Goal: Task Accomplishment & Management: Use online tool/utility

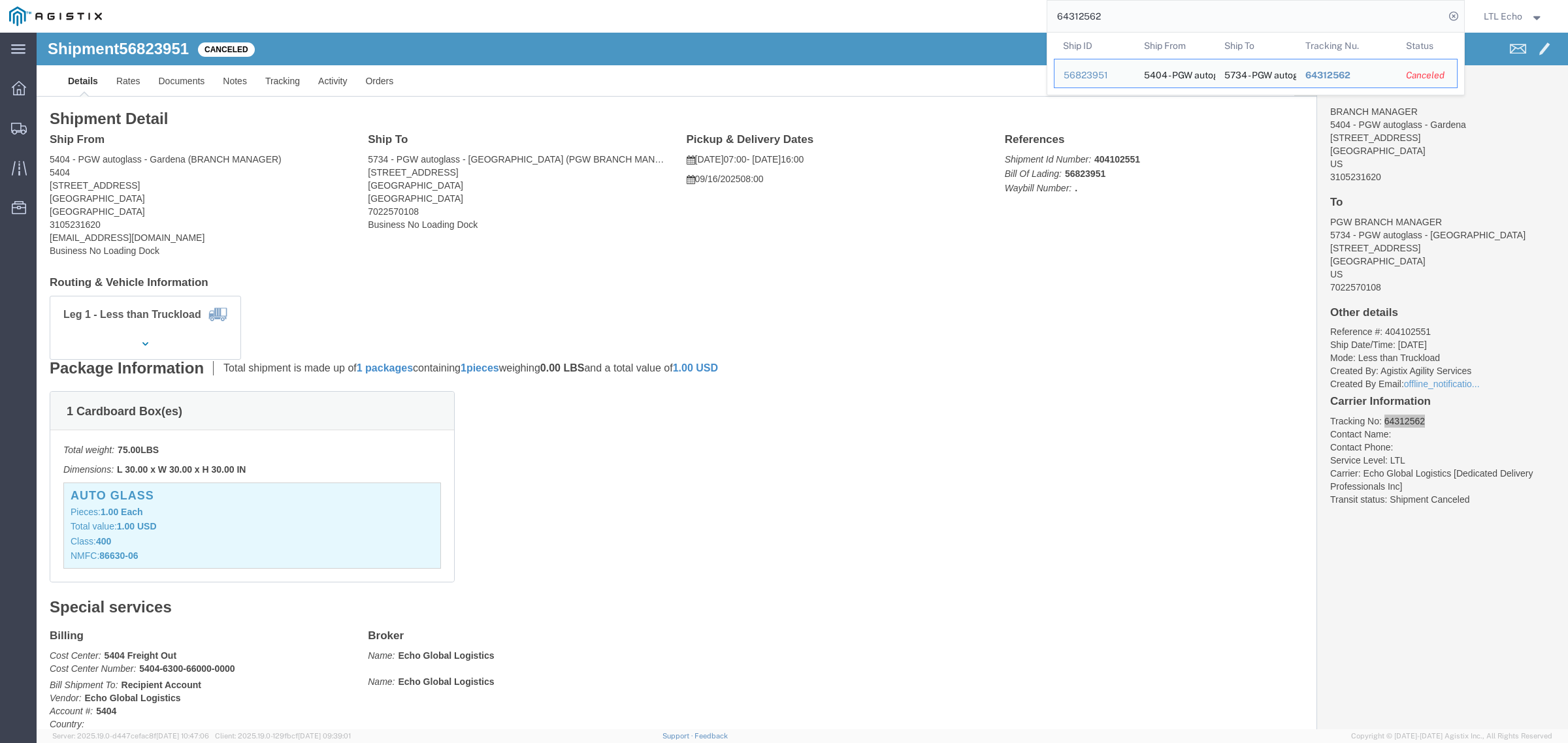
click at [892, 0] on html "main_menu Created with Sketch. Collapse Menu Dashboard Shipments Traffic Resour…" at bounding box center [784, 372] width 1568 height 743
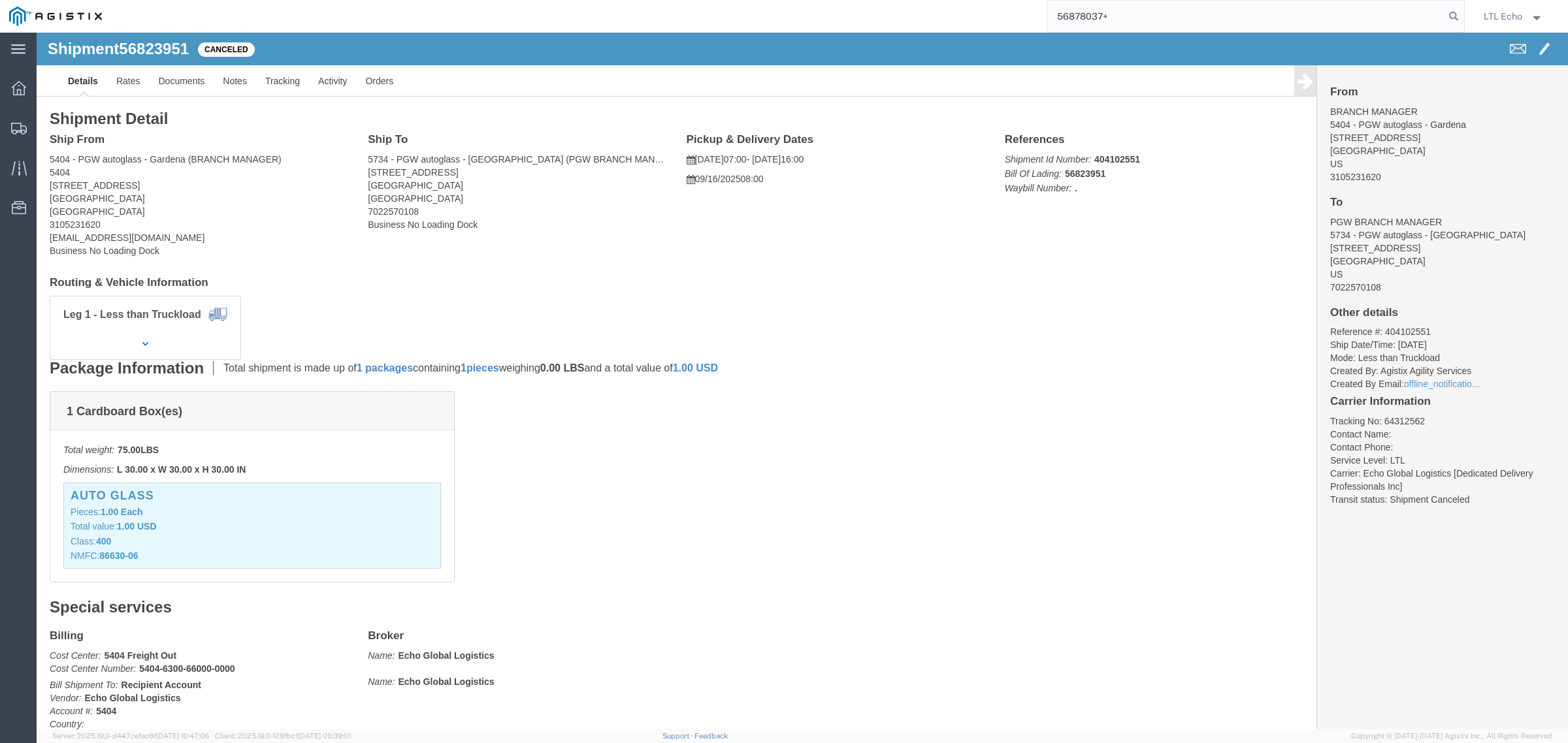
click address "5404 - PGW autoglass - Gardena (BRANCH MANAGER) [STREET_ADDRESS] 3105231620 [EM…"
copy address "90248"
drag, startPoint x: 1143, startPoint y: 18, endPoint x: 888, endPoint y: -11, distance: 256.6
click at [888, 0] on html "main_menu Created with Sketch. Collapse Menu Dashboard Shipments Traffic Resour…" at bounding box center [784, 372] width 1568 height 743
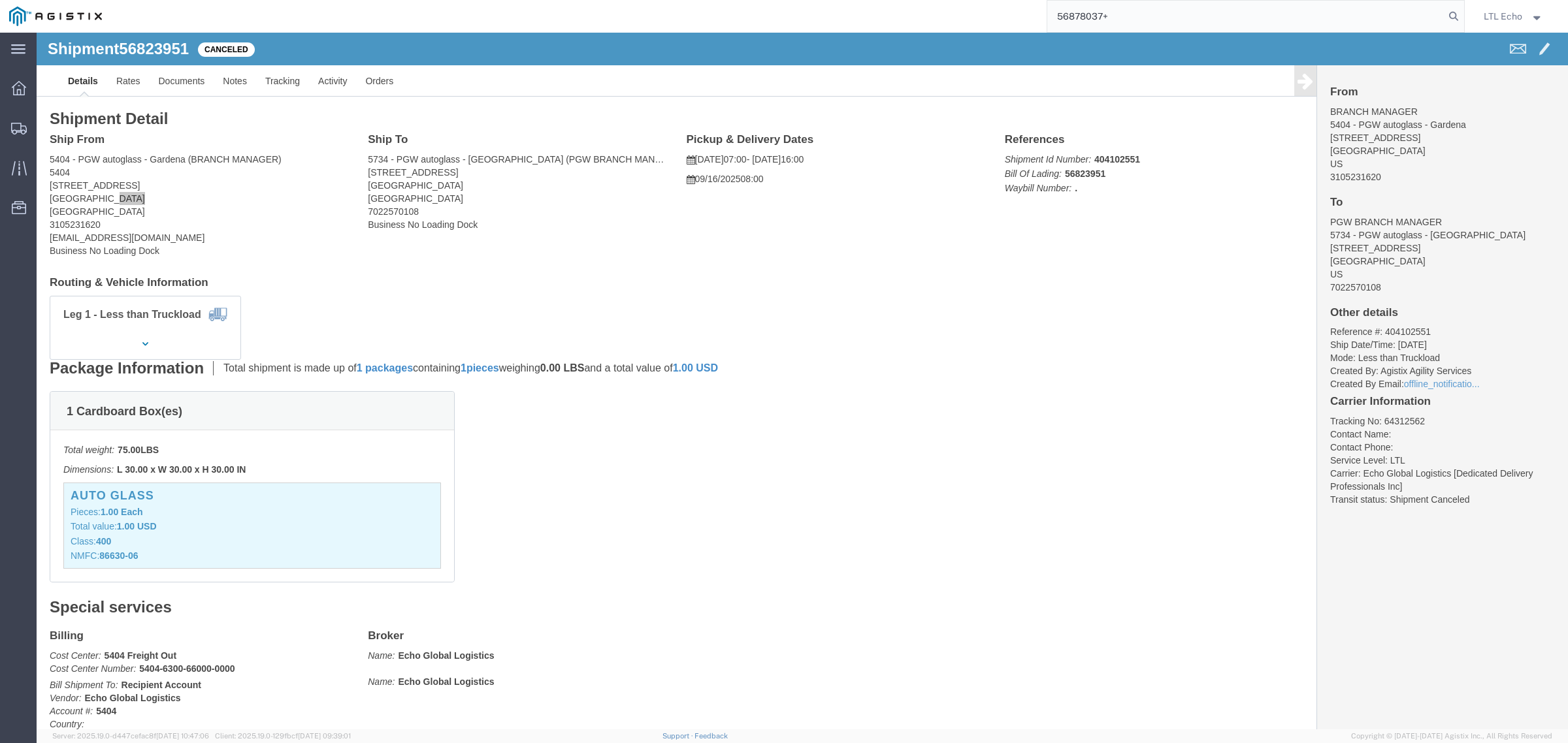
paste input "search"
type input "56878037"
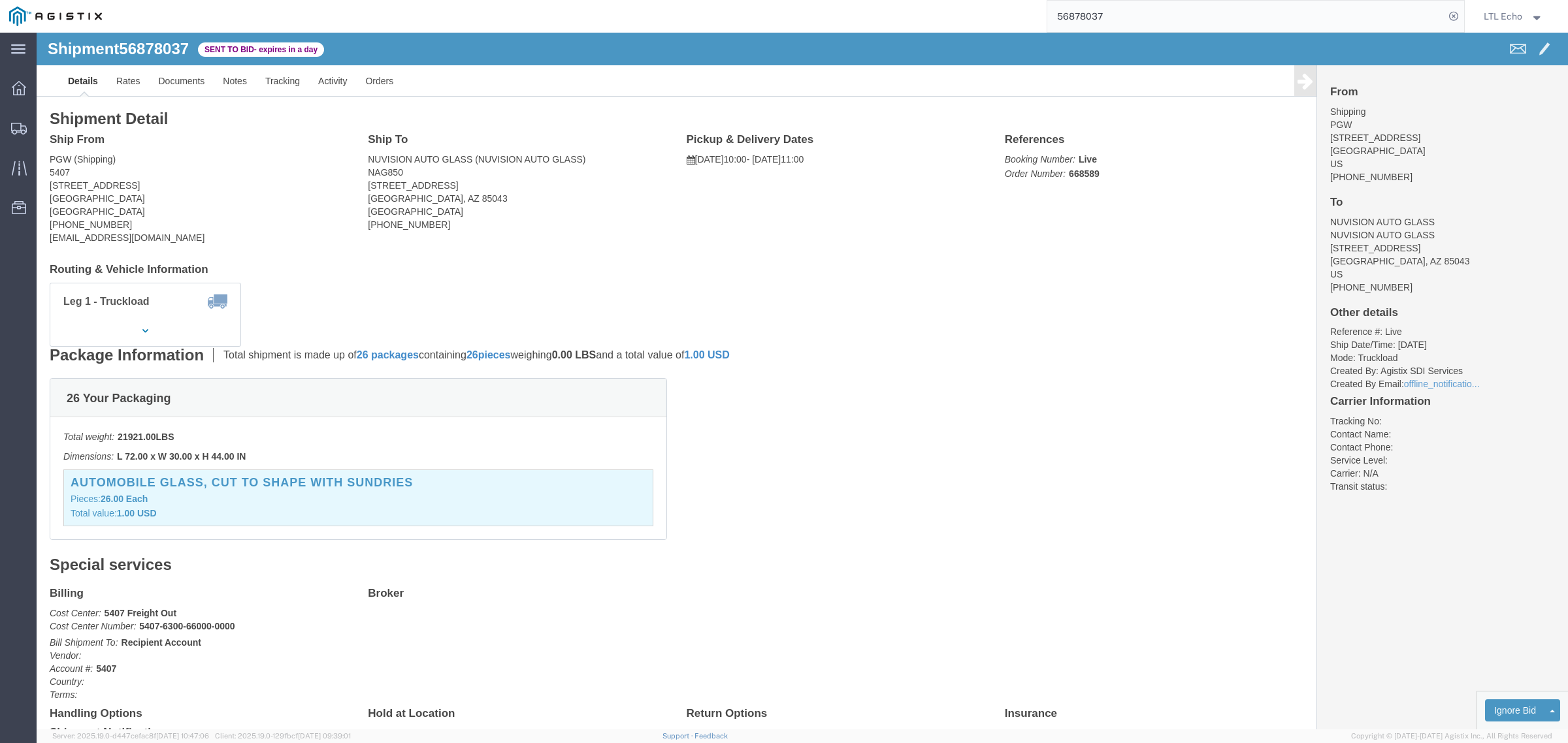
click address "PGW (Shipping) 5407 [STREET_ADDRESS] [PHONE_NUMBER] [EMAIL_ADDRESS][DOMAIN_NAME]"
copy address "85307"
click address "NUVISION AUTO GLASS (NUVISION AUTO GLASS) NAG850 [STREET_ADDRESS] [PHONE_NUMBER]"
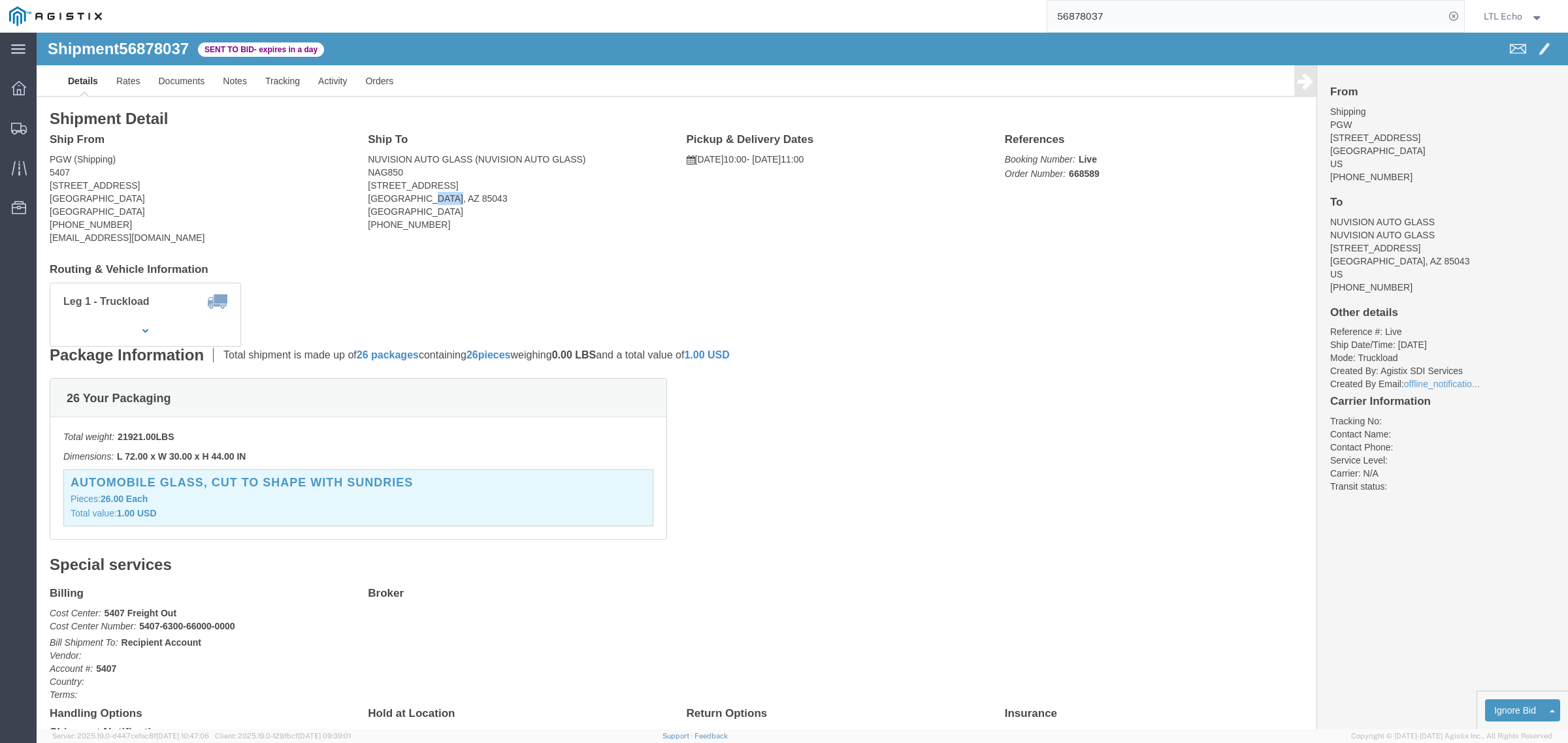
copy address "85043"
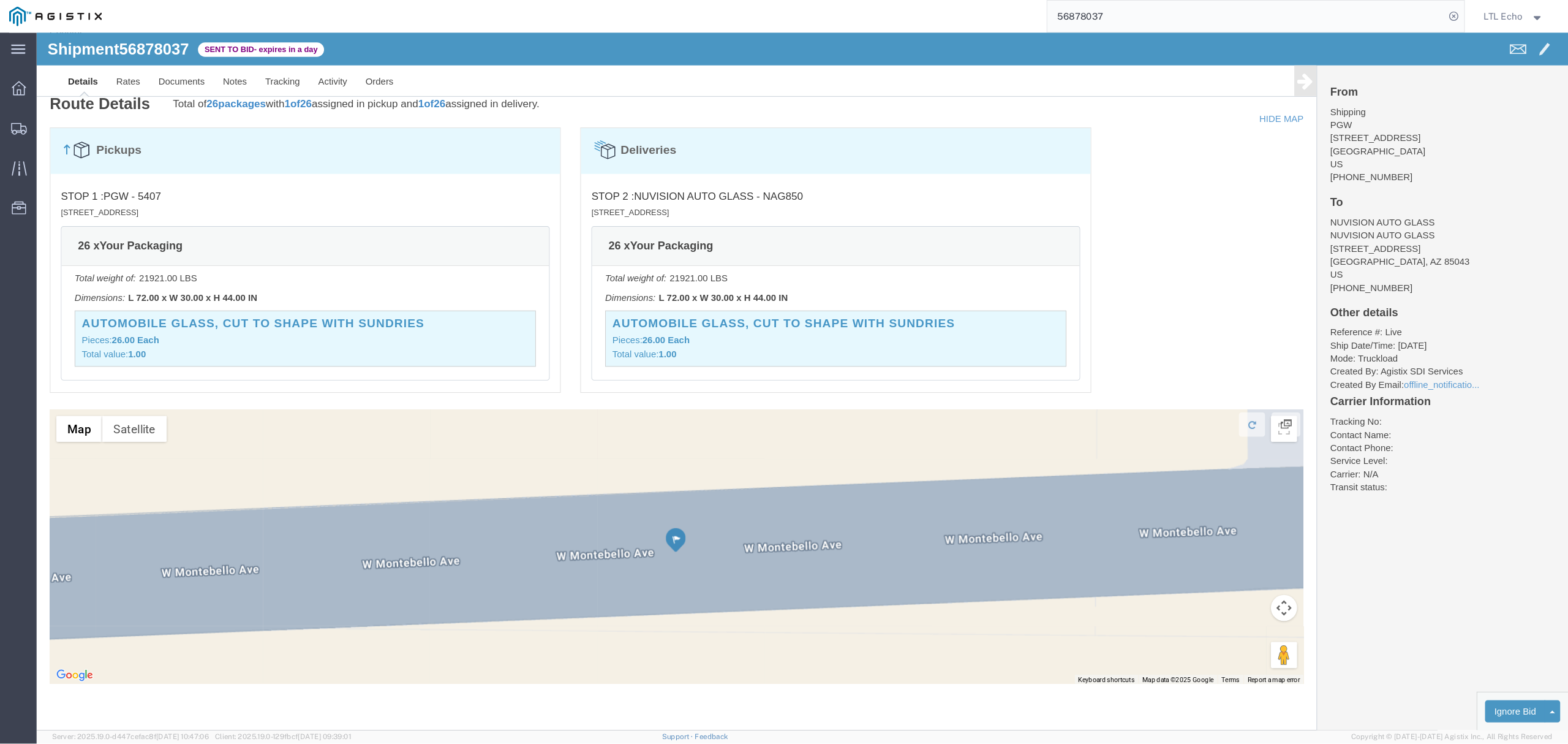
scroll to position [566, 0]
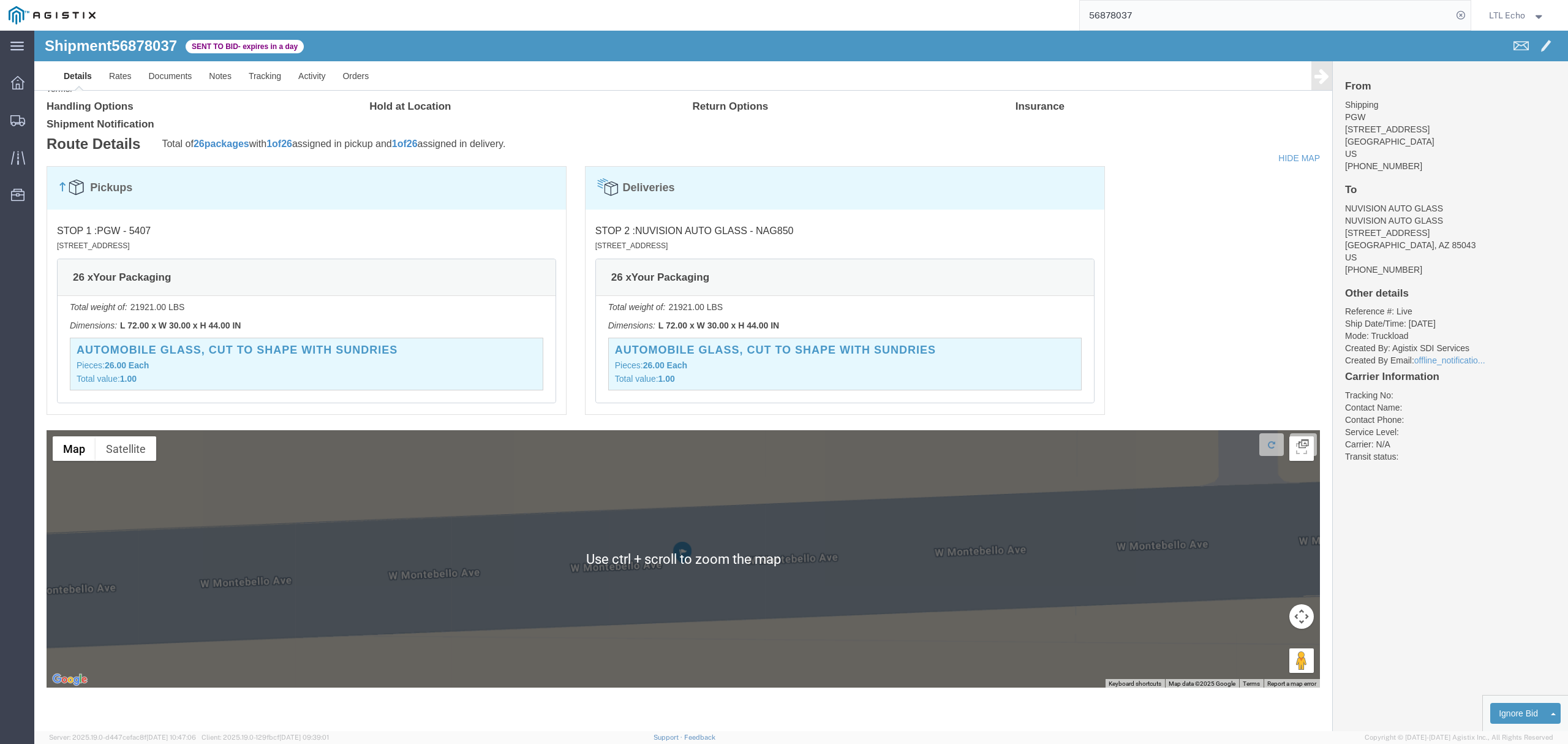
click div "Pickups STOP 1 : PGW - 5407 [STREET_ADDRESS] 26 x Your Packaging Total weight o…"
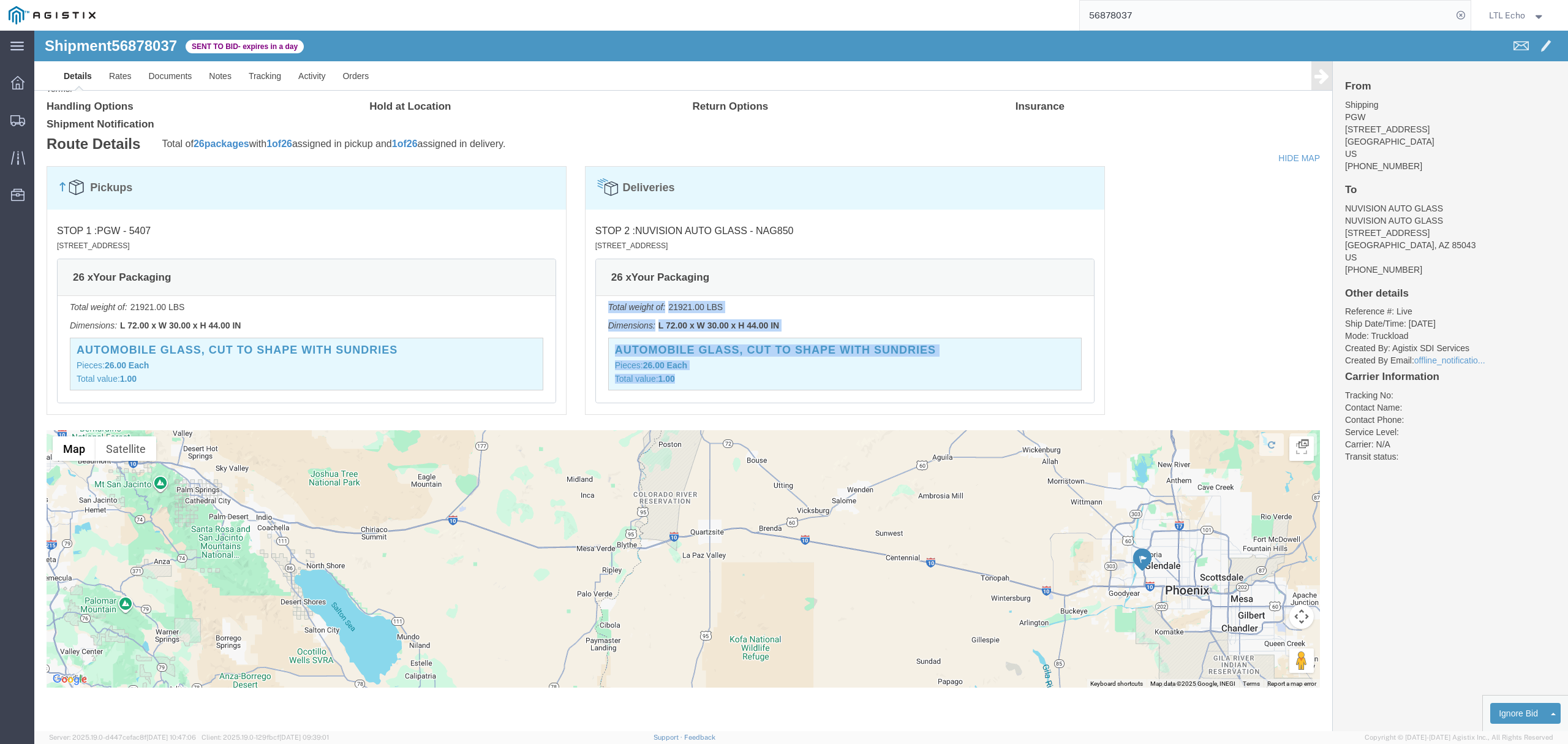
drag, startPoint x: 1201, startPoint y: 225, endPoint x: 1128, endPoint y: 247, distance: 76.2
click div "Pickups STOP 1 : PGW - 5407 [STREET_ADDRESS] 26 x Your Packaging Total weight o…"
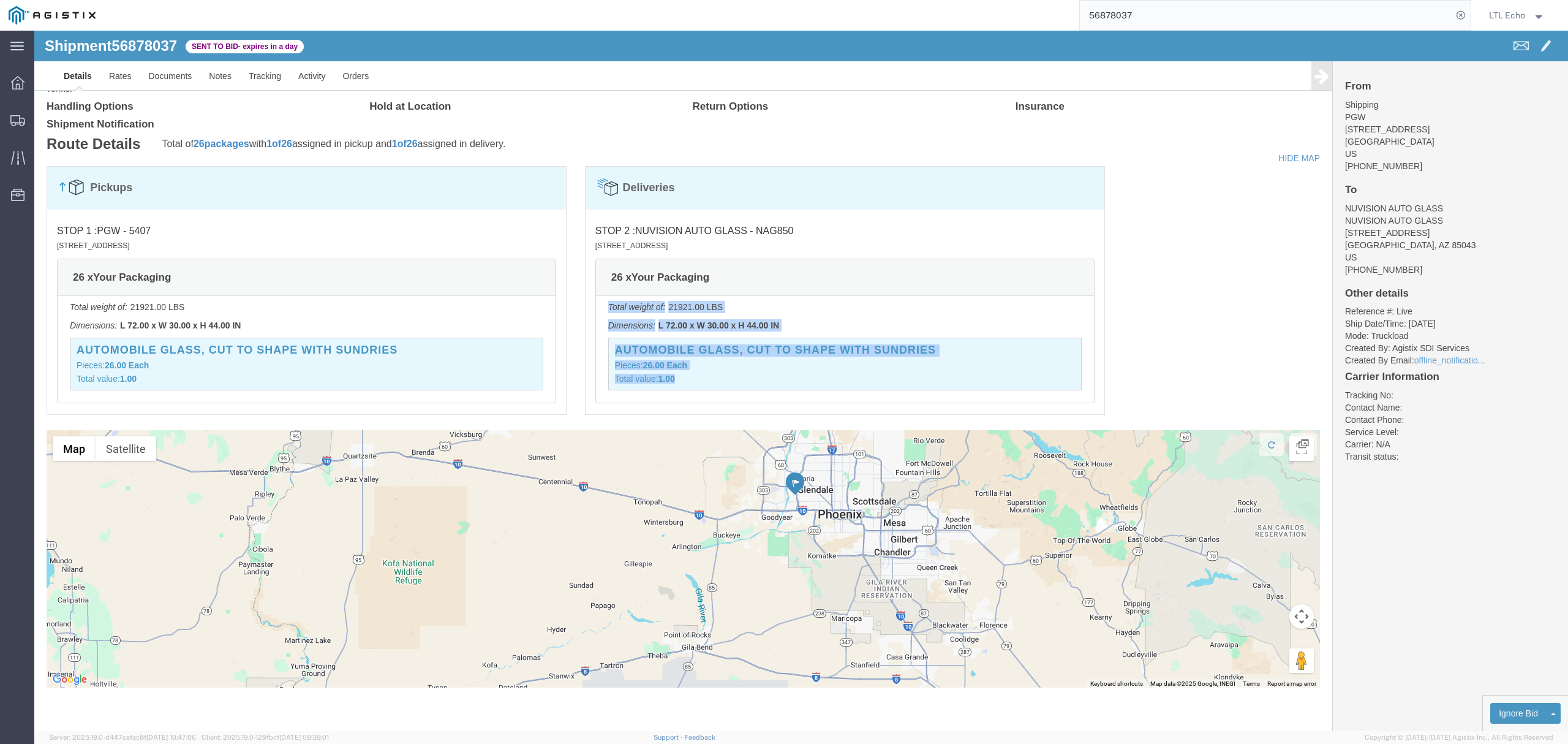
drag, startPoint x: 1130, startPoint y: 510, endPoint x: 782, endPoint y: 435, distance: 356.0
click div
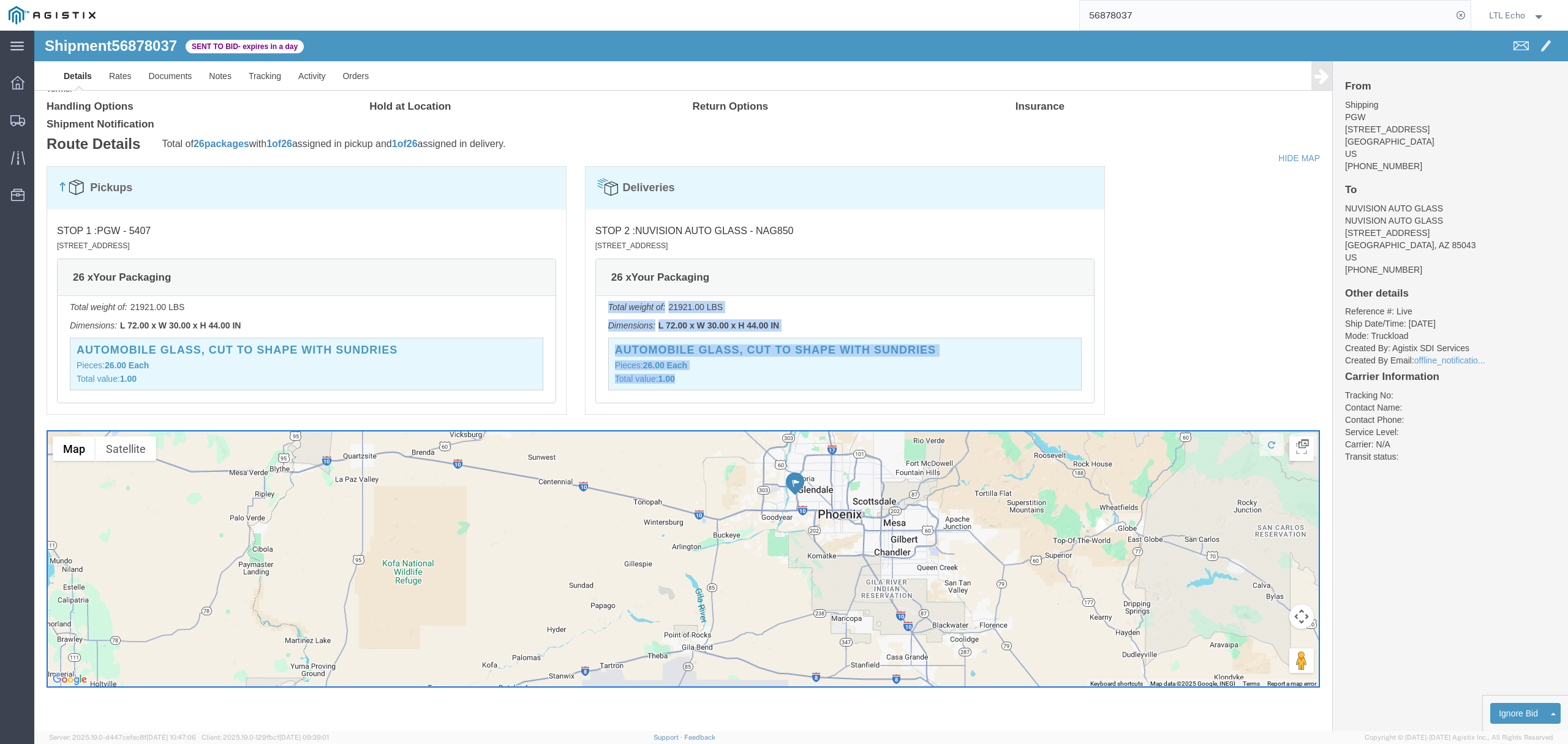
click div "Pickups STOP 1 : PGW - 5407 [STREET_ADDRESS] 26 x Your Packaging Total weight o…"
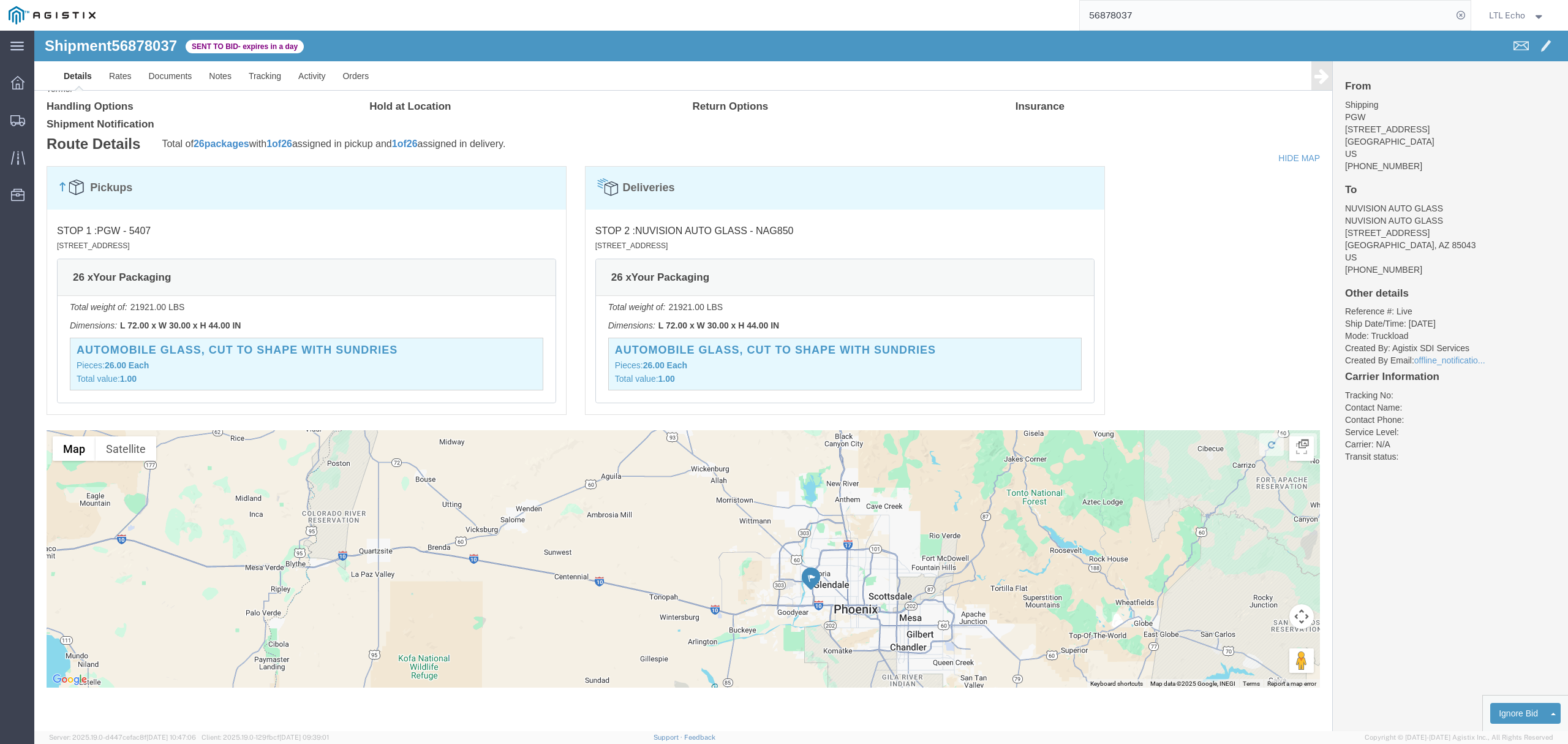
drag, startPoint x: 721, startPoint y: 516, endPoint x: 737, endPoint y: 614, distance: 99.3
click div
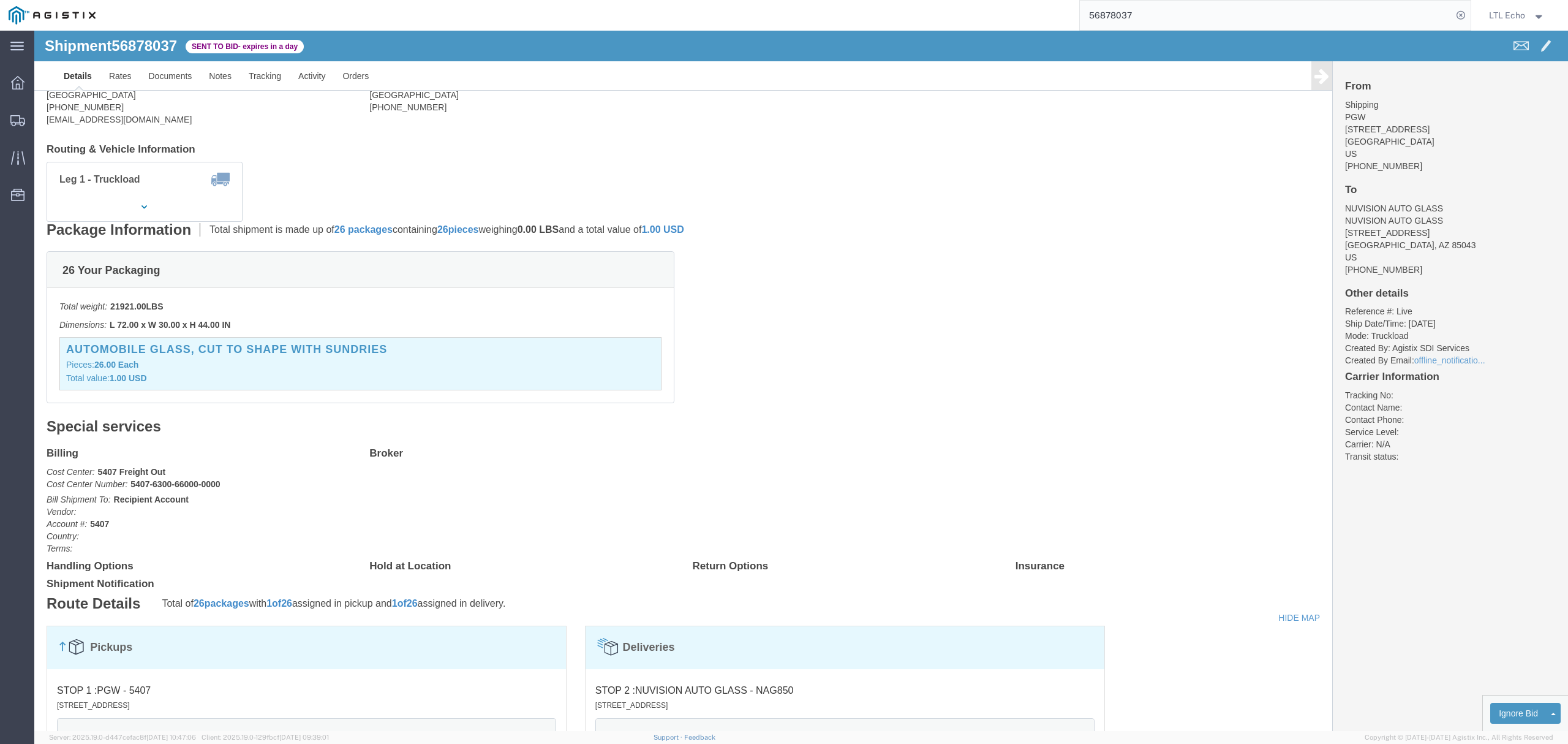
scroll to position [0, 0]
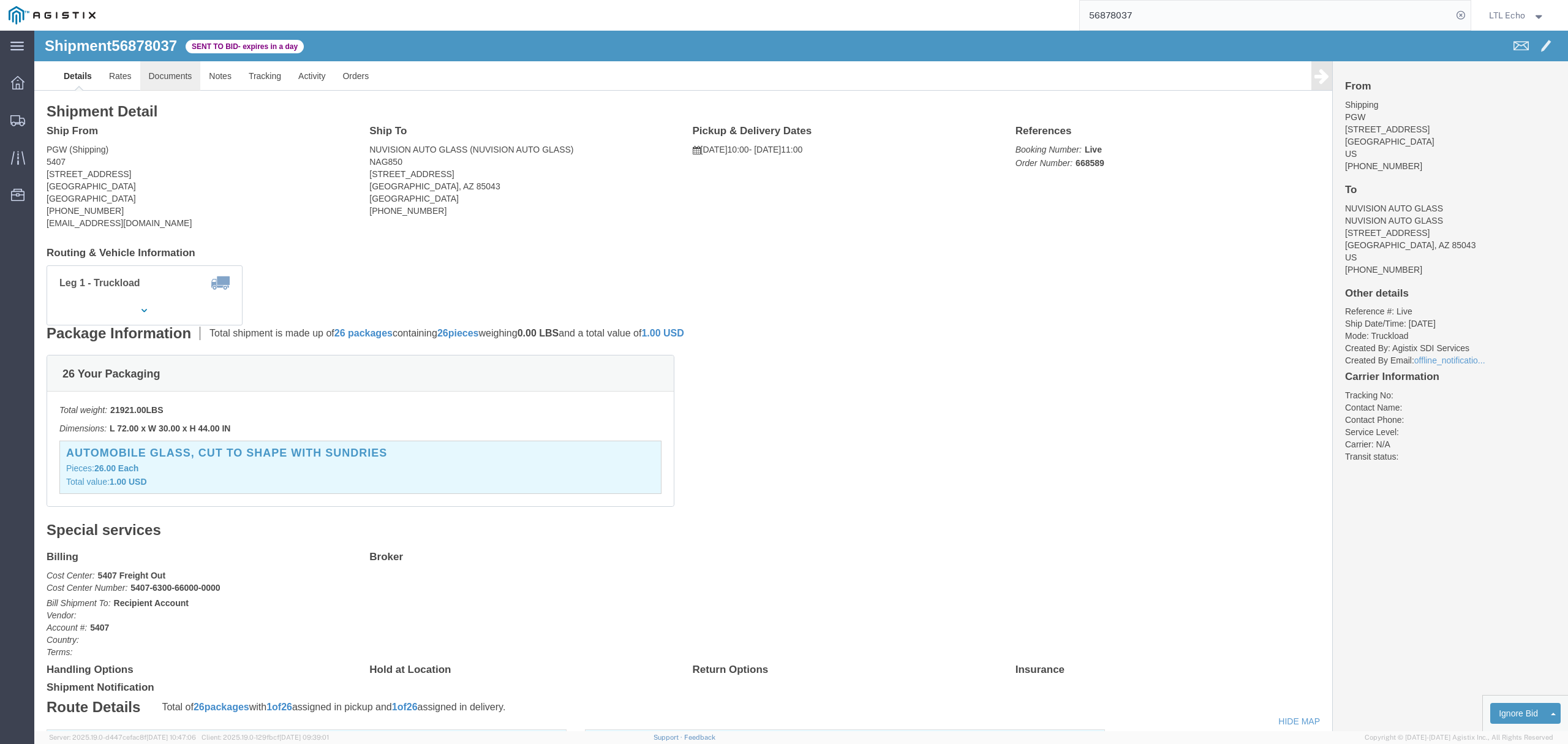
click link "Documents"
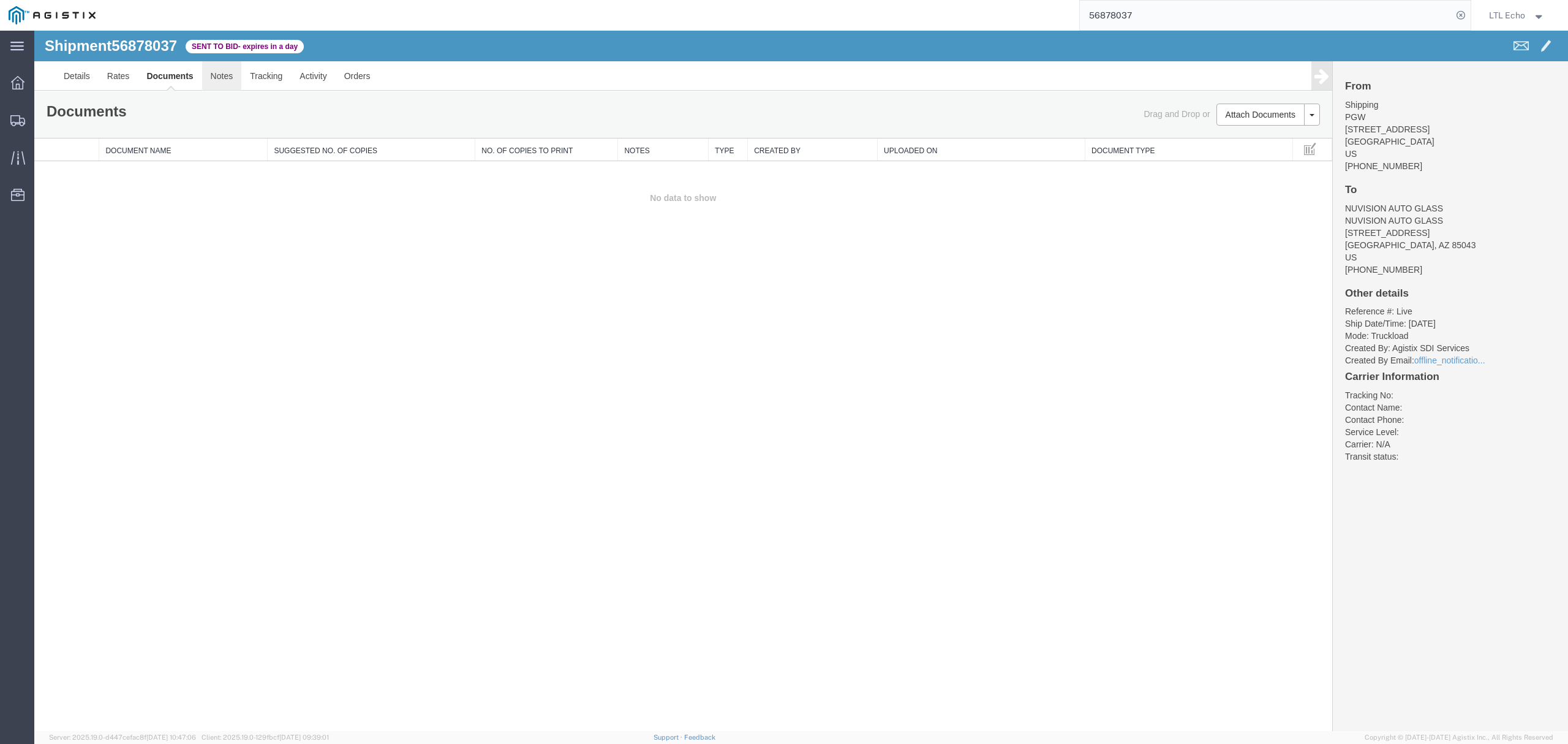
click at [223, 86] on link "Notes" at bounding box center [222, 76] width 40 height 29
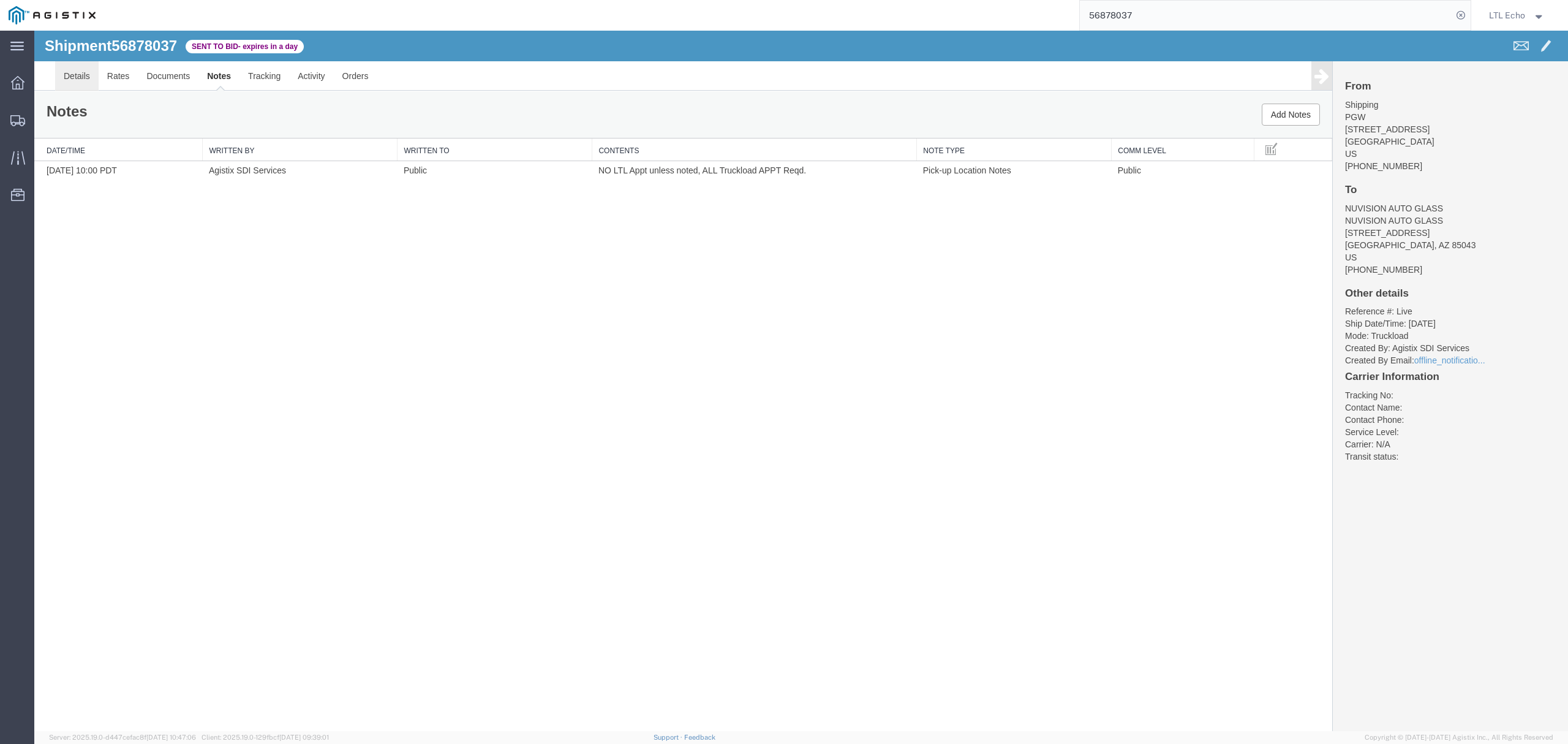
click at [89, 71] on link "Details" at bounding box center [77, 76] width 44 height 29
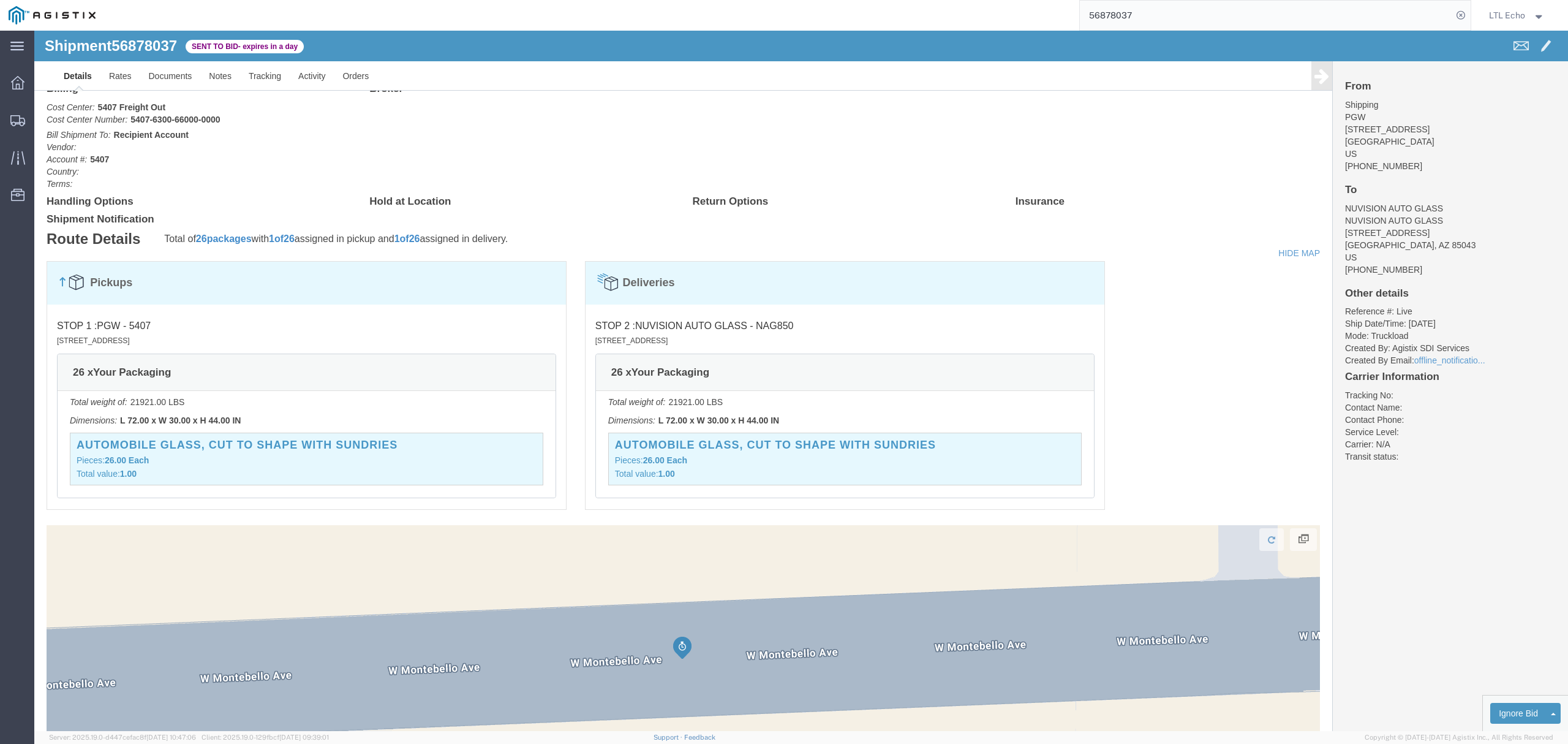
scroll to position [579, 0]
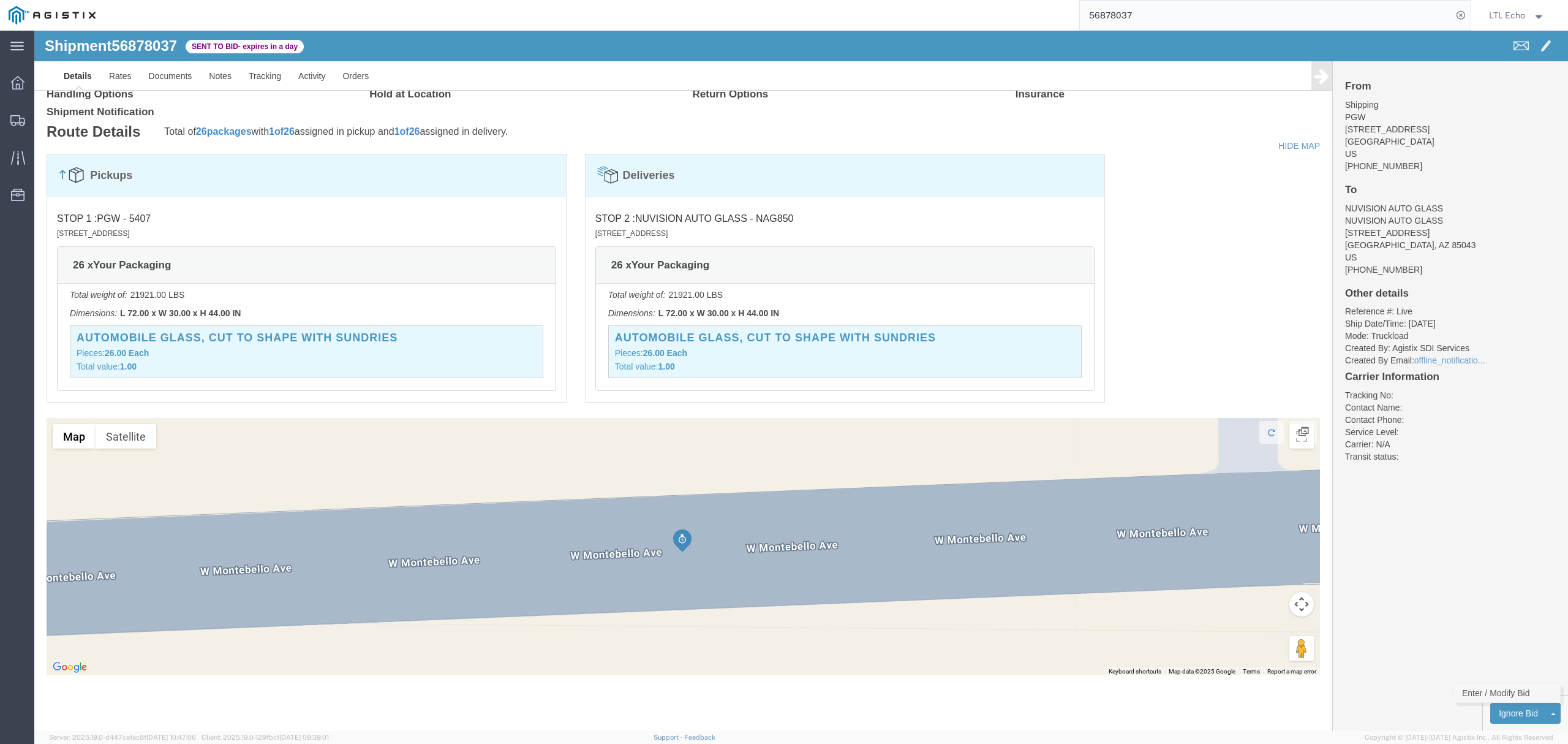
click link "Enter / Modify Bid"
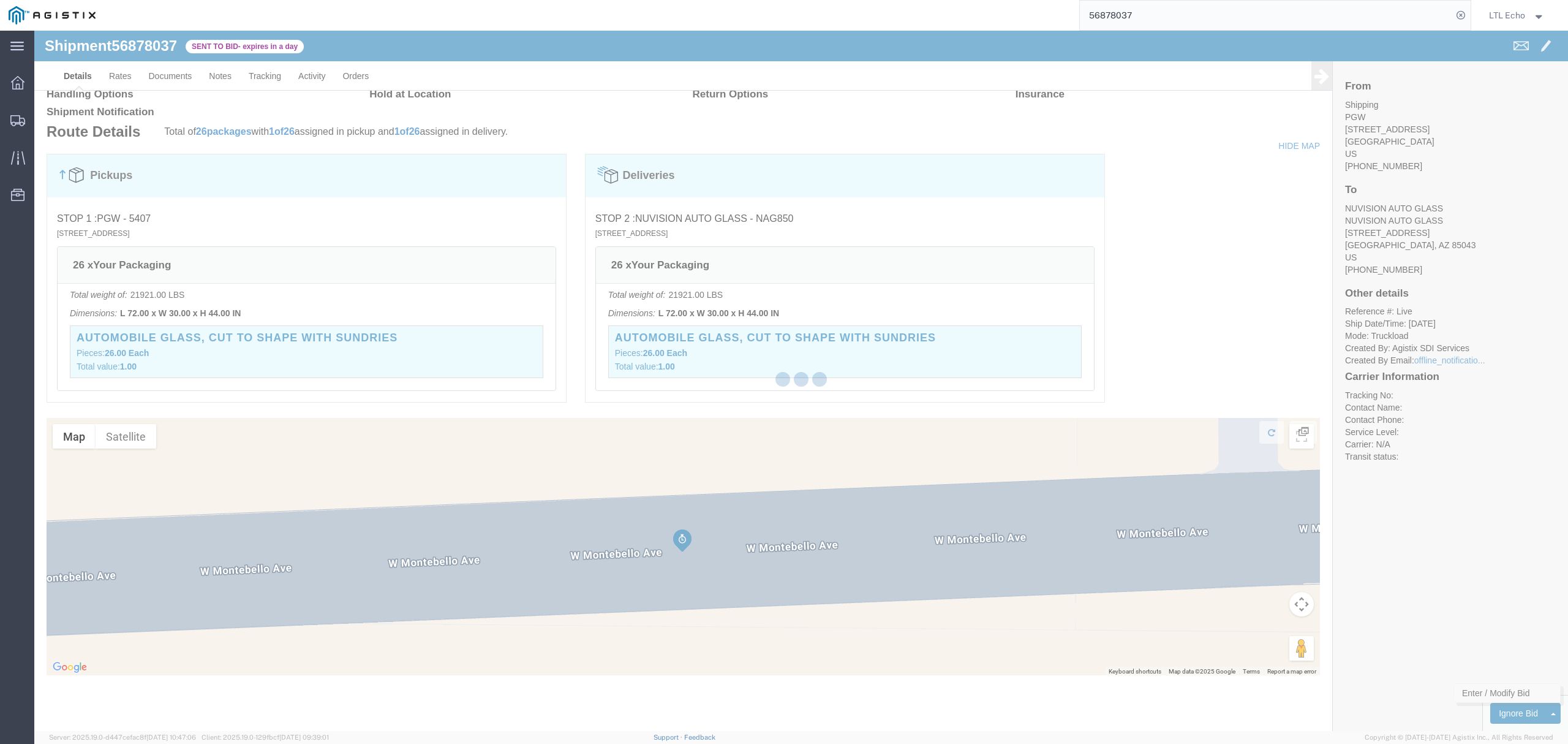
select select "4622"
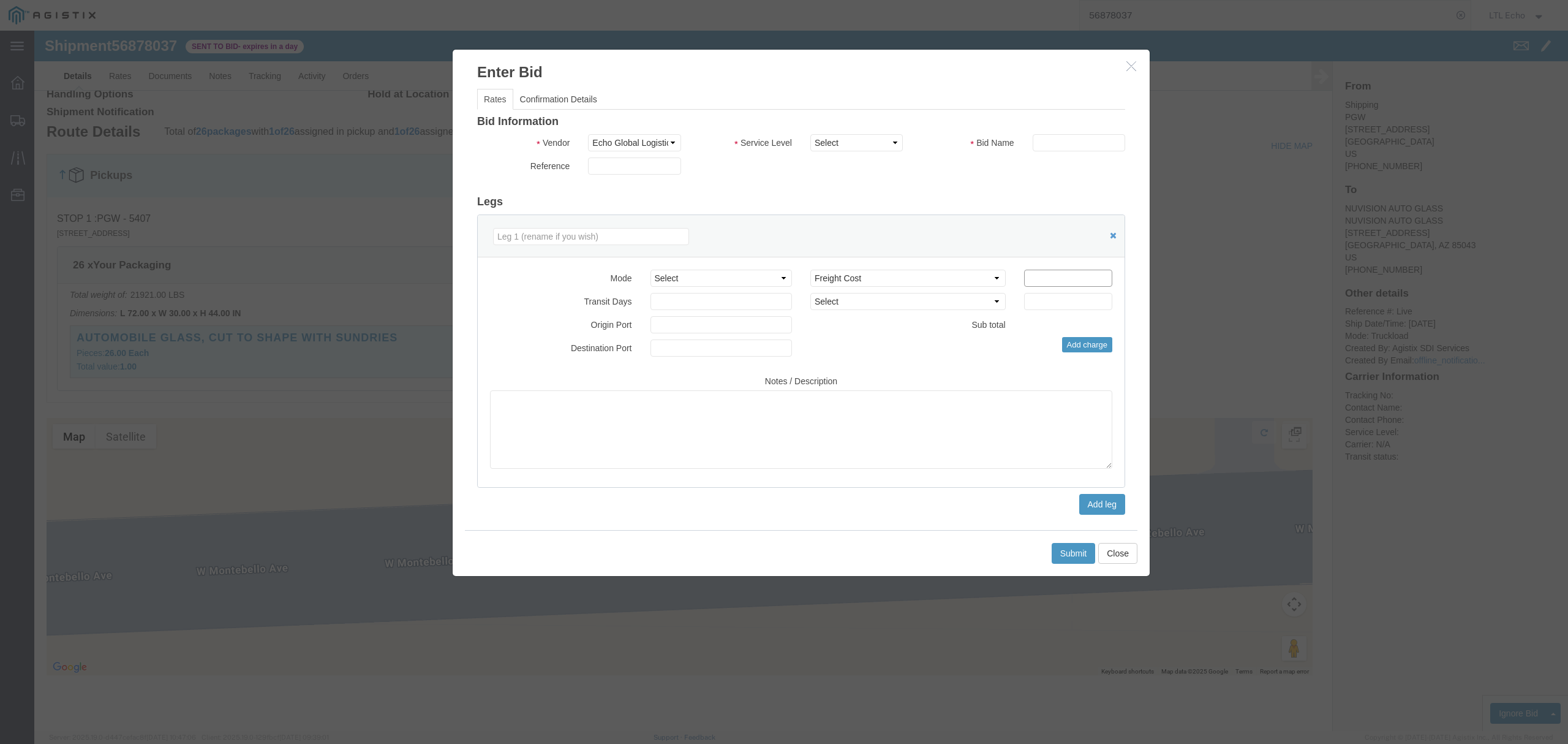
click input "number"
type input "325"
click input "text"
type input "56878037"
click select "Select Guaranteed Next Day LTL Standard 3-5 Day Rail TL Standard 3 - 5 Day"
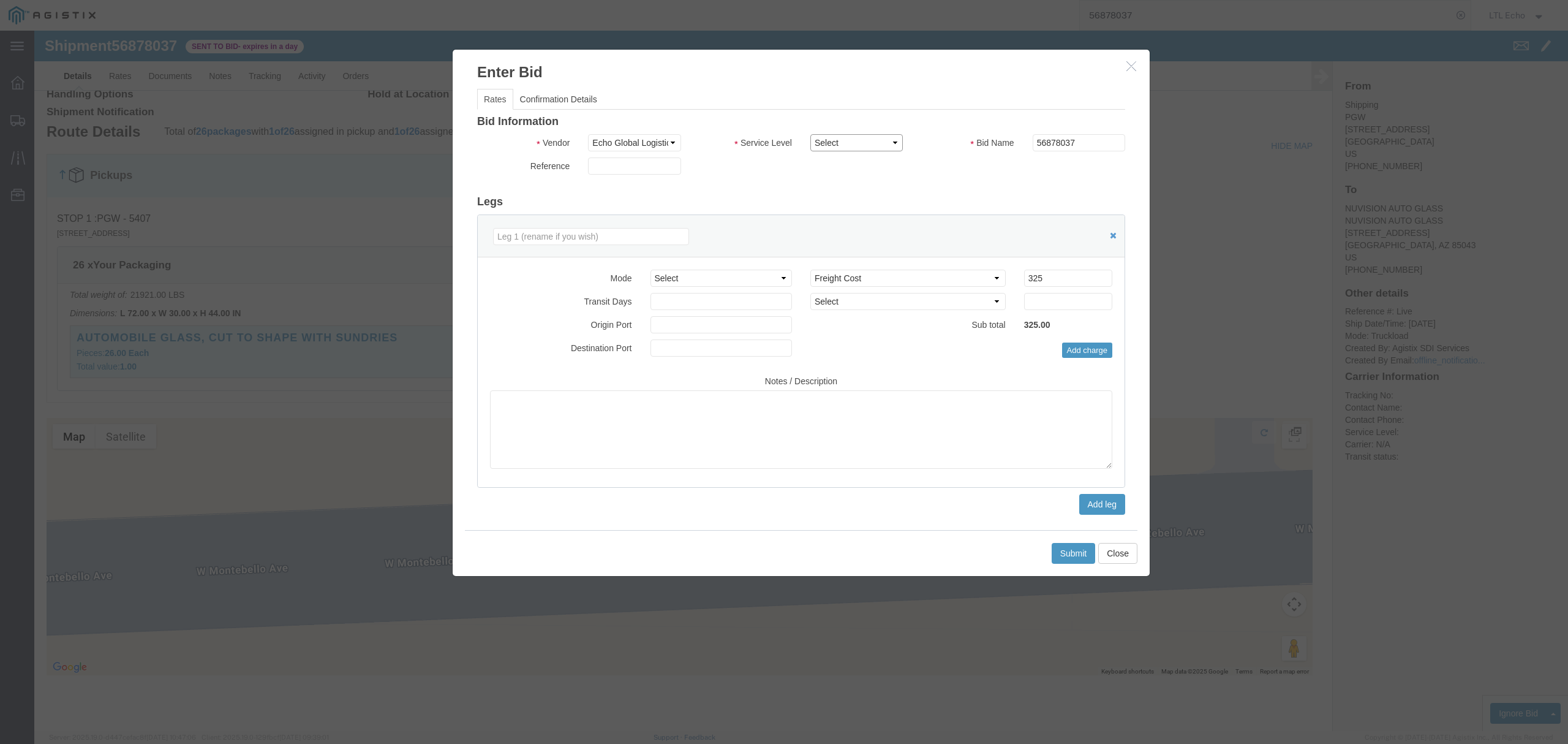
select select "13989"
click select "Select Guaranteed Next Day LTL Standard 3-5 Day Rail TL Standard 3 - 5 Day"
click button "Submit"
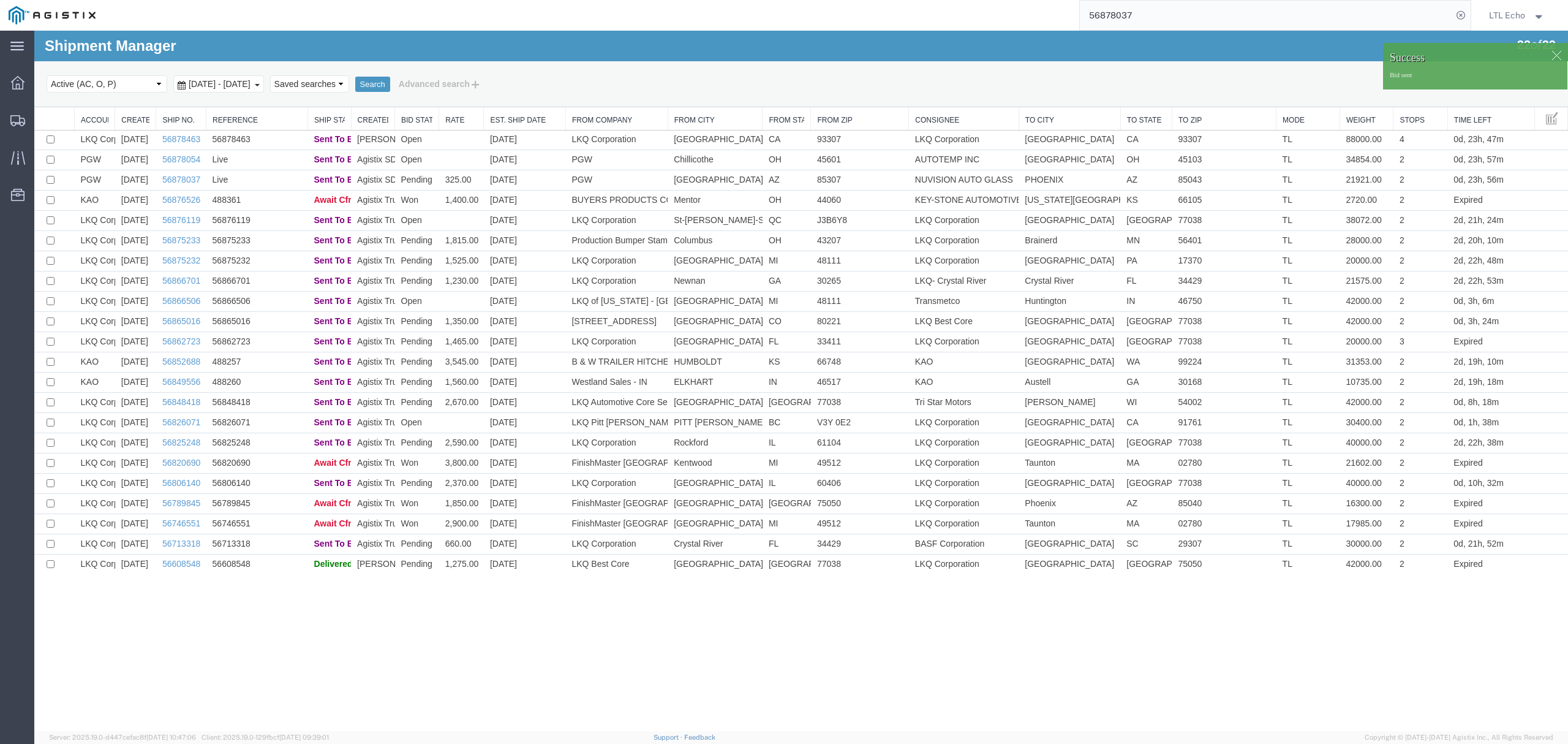
scroll to position [0, 0]
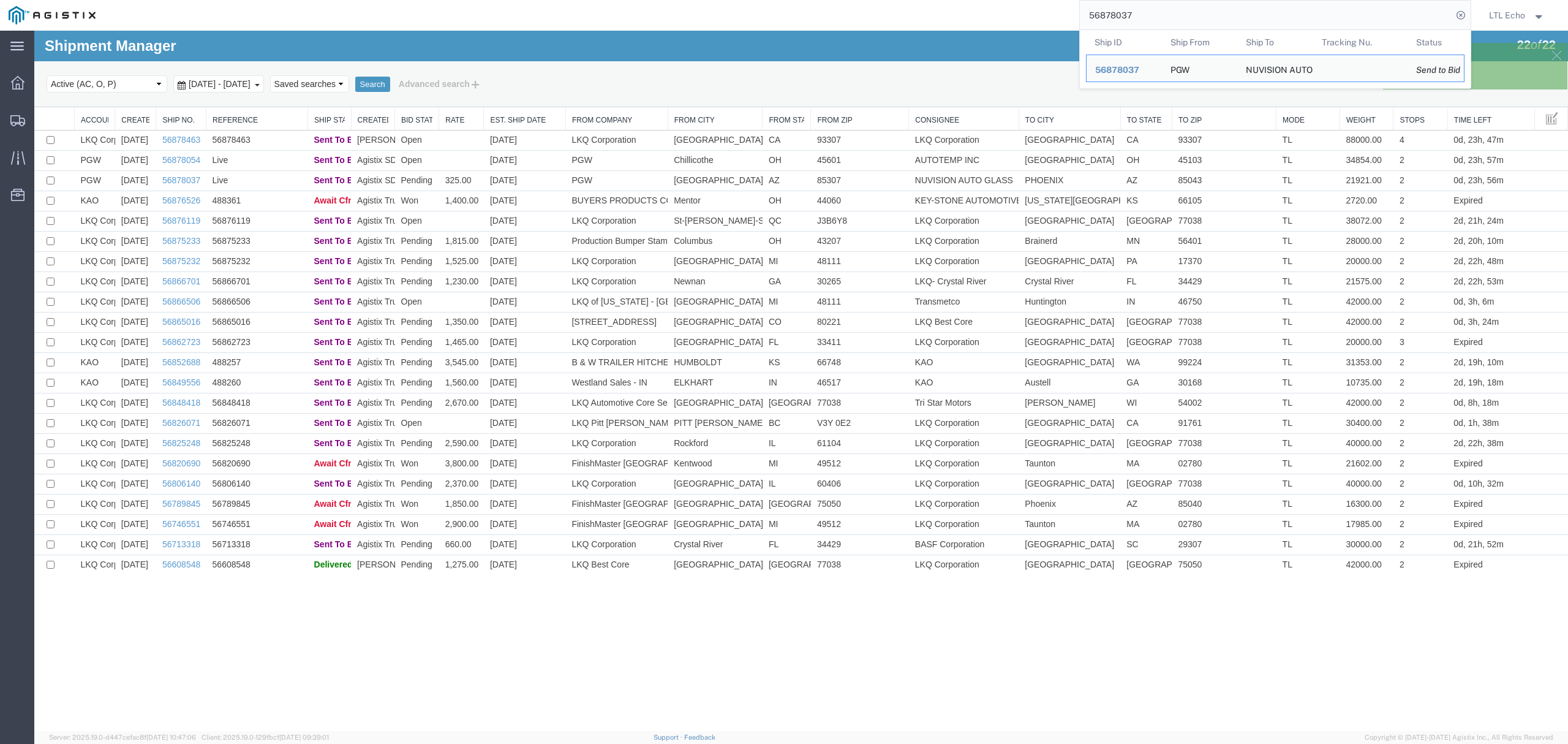
drag, startPoint x: 1173, startPoint y: 21, endPoint x: 1035, endPoint y: 1, distance: 139.4
click at [1035, 3] on div "56878037 Ship ID Ship From Ship To Tracking Nu. Status Ship ID 56878037 Ship Fr…" at bounding box center [787, 15] width 1367 height 30
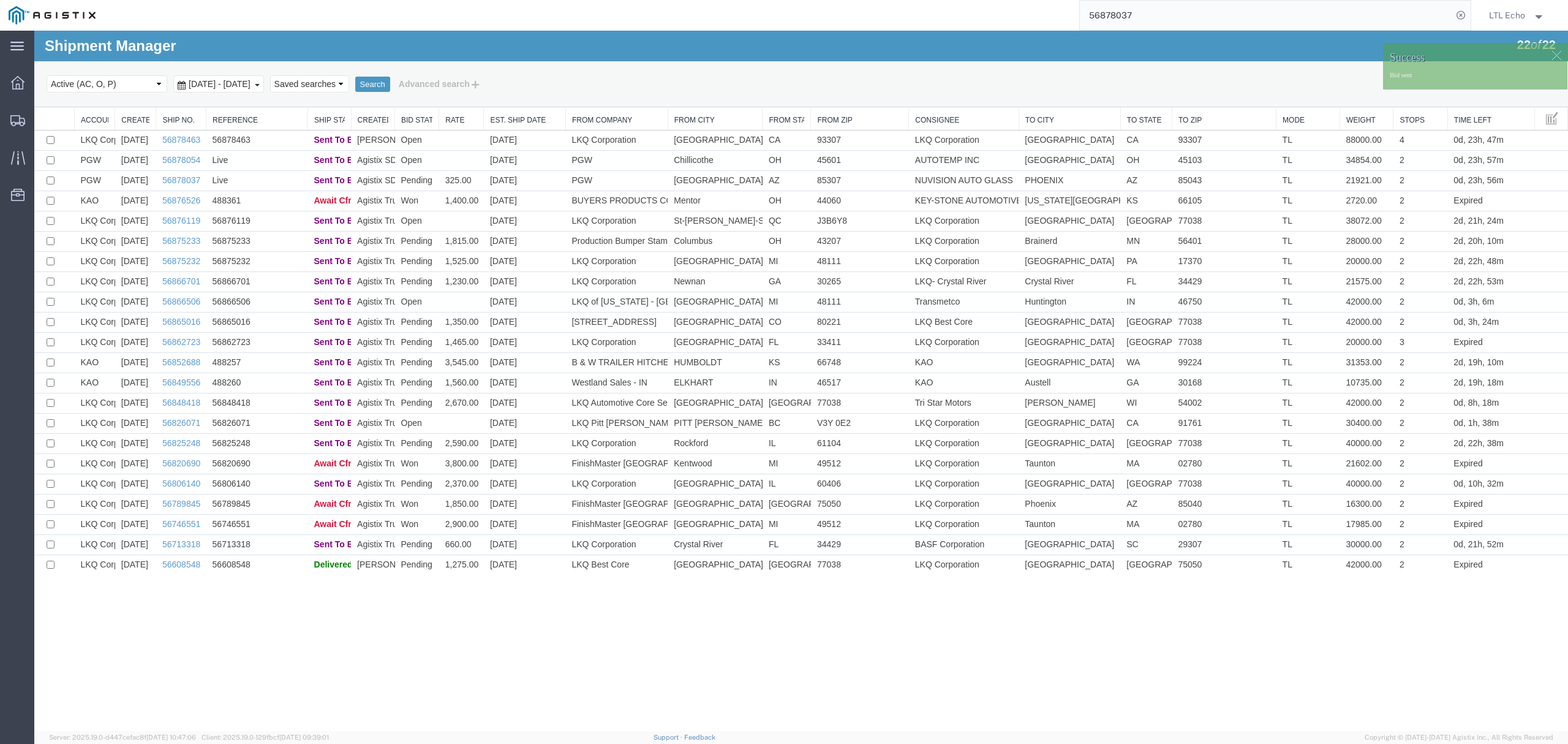
paste input "54"
type input "56878054"
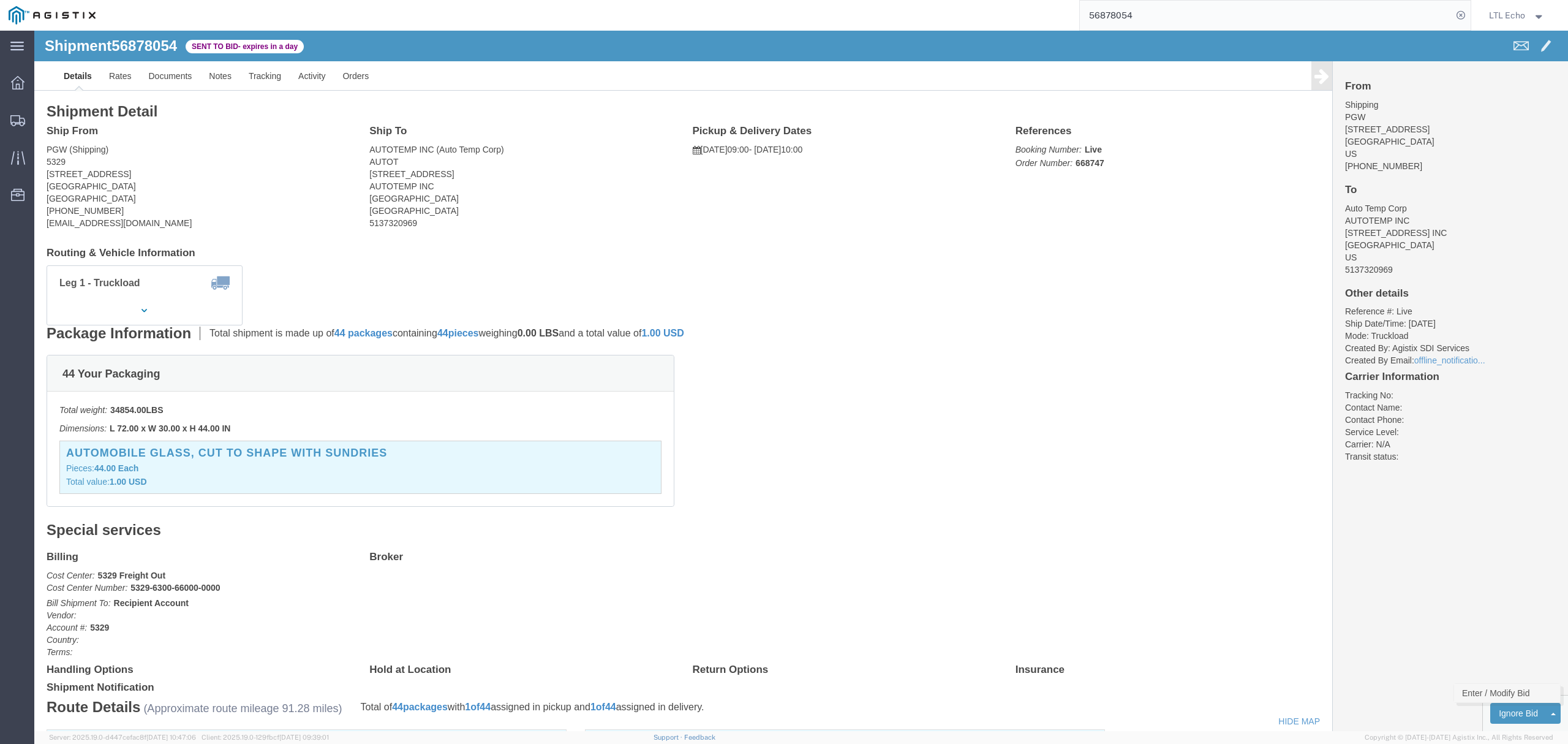
click link "Enter / Modify Bid"
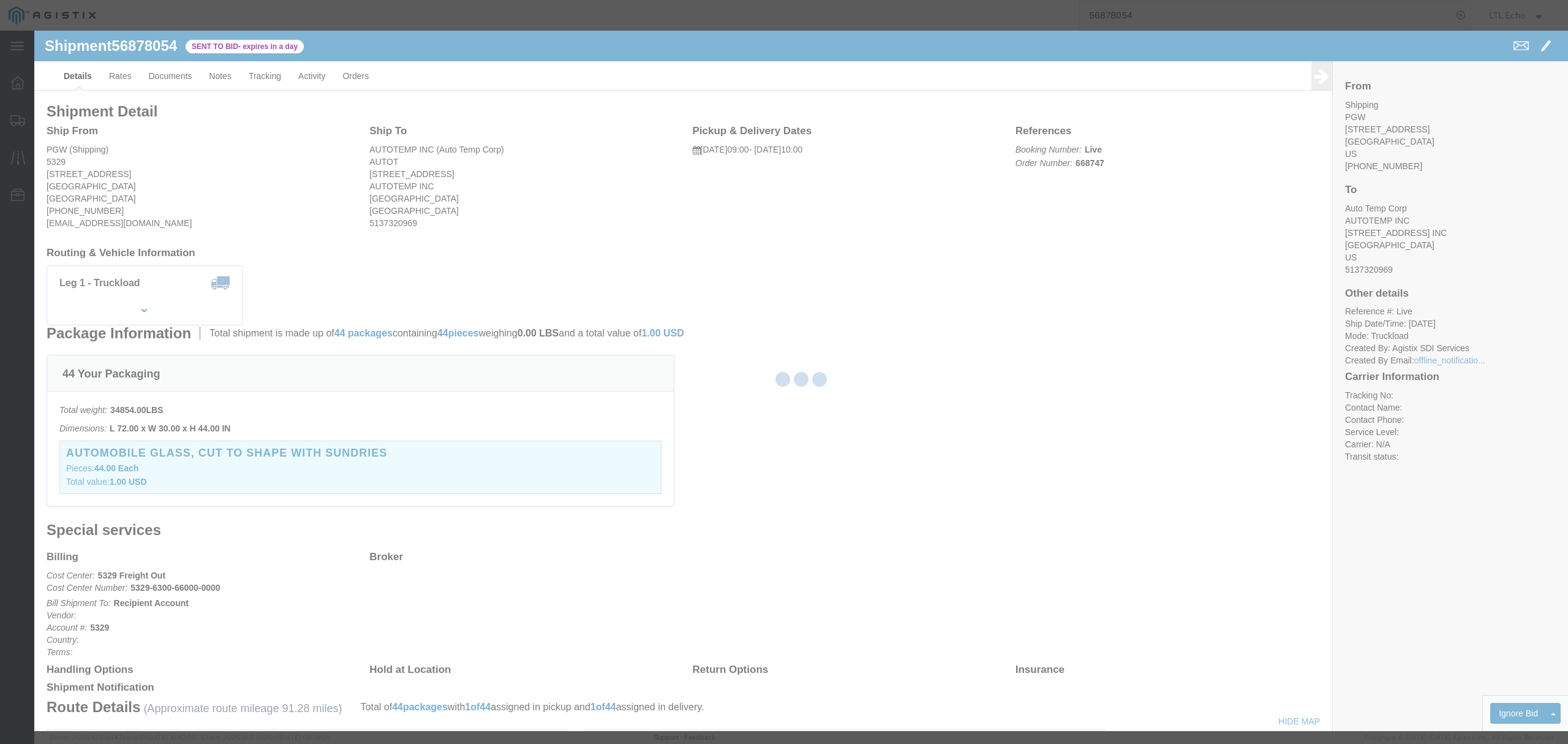
select select "4622"
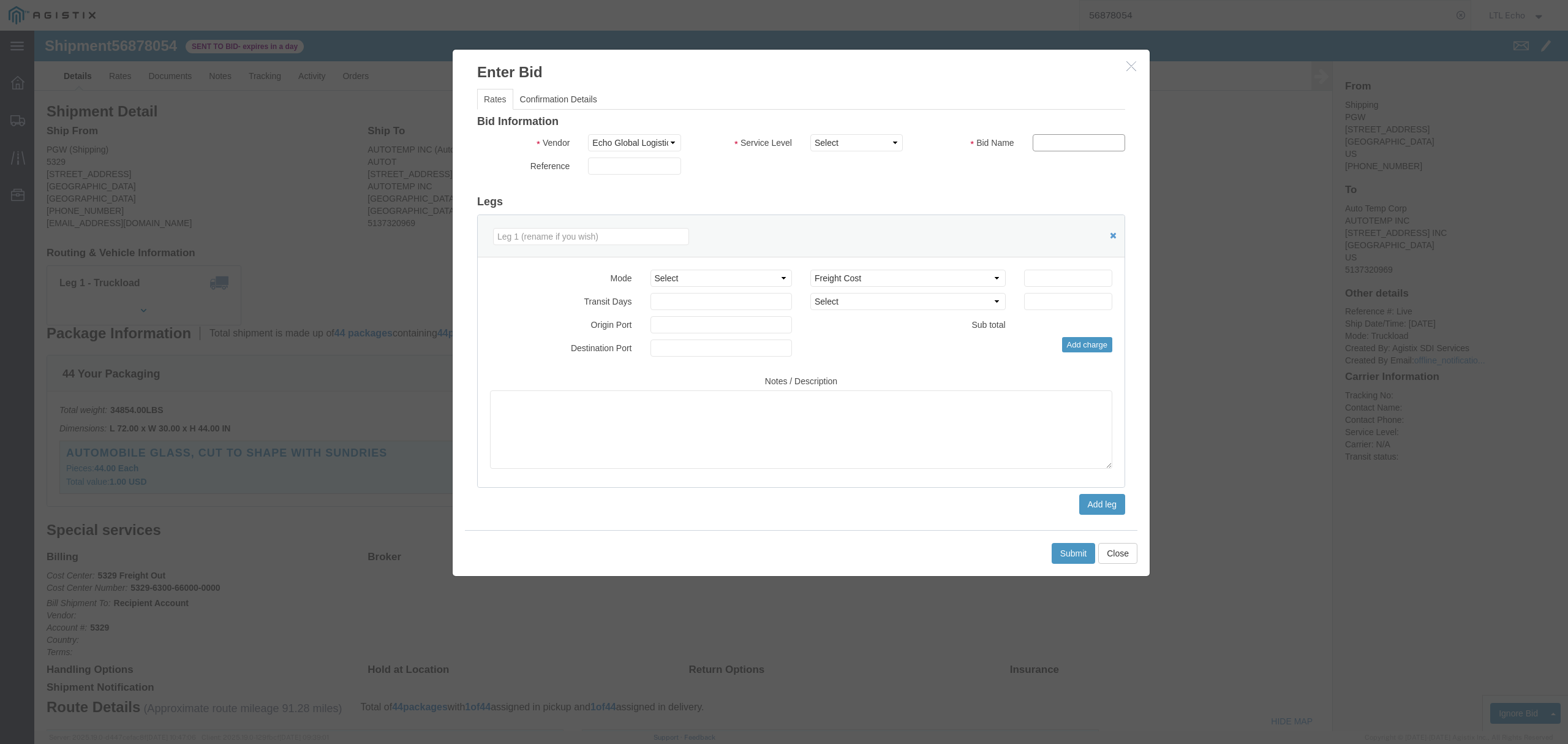
click input "text"
type input "56878054"
click input "number"
drag, startPoint x: 1016, startPoint y: 254, endPoint x: 924, endPoint y: 236, distance: 93.7
click div "Mode Select Air Less than Truckload Multi-Leg Ocean Freight Rail Small Parcel T…"
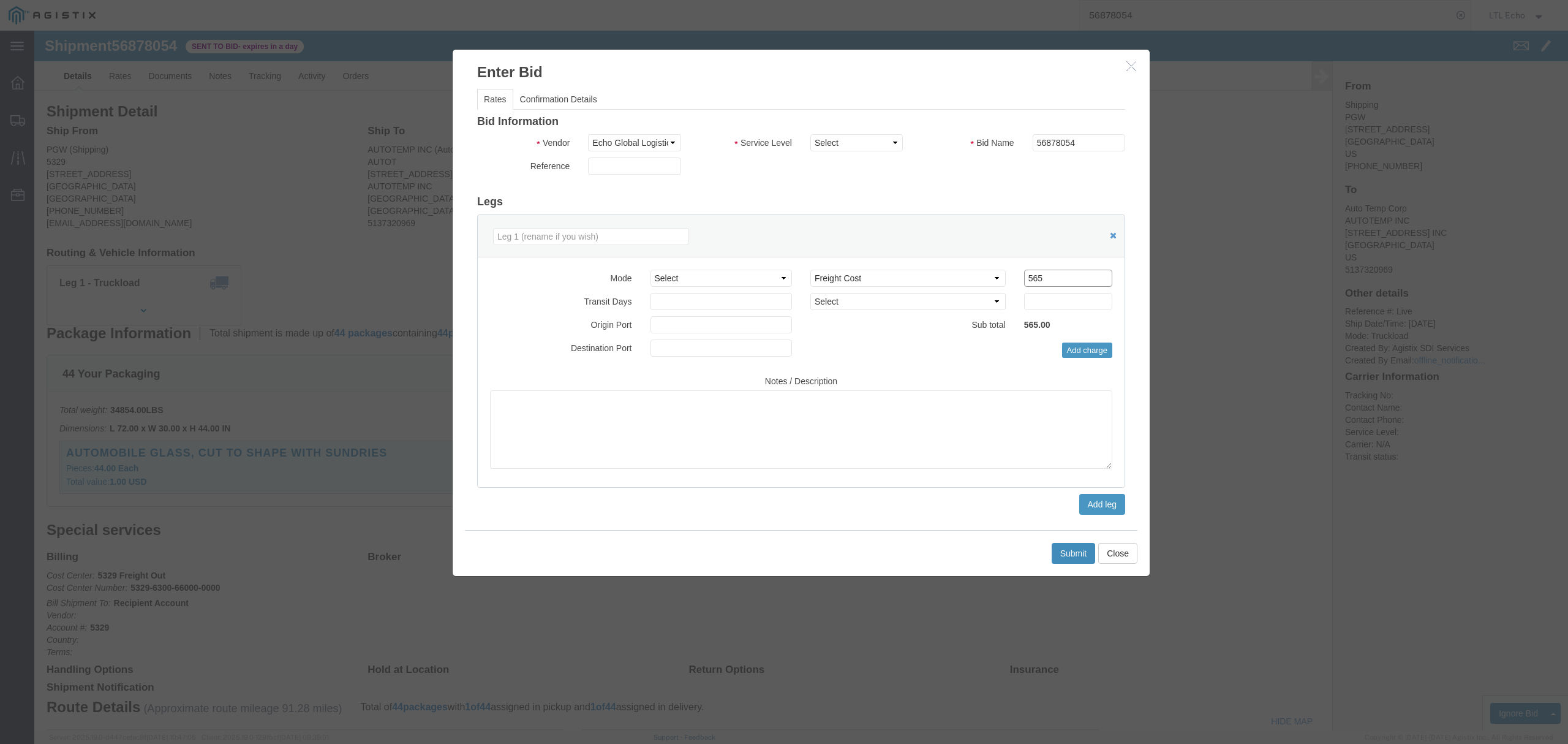
type input "565"
click button "Submit"
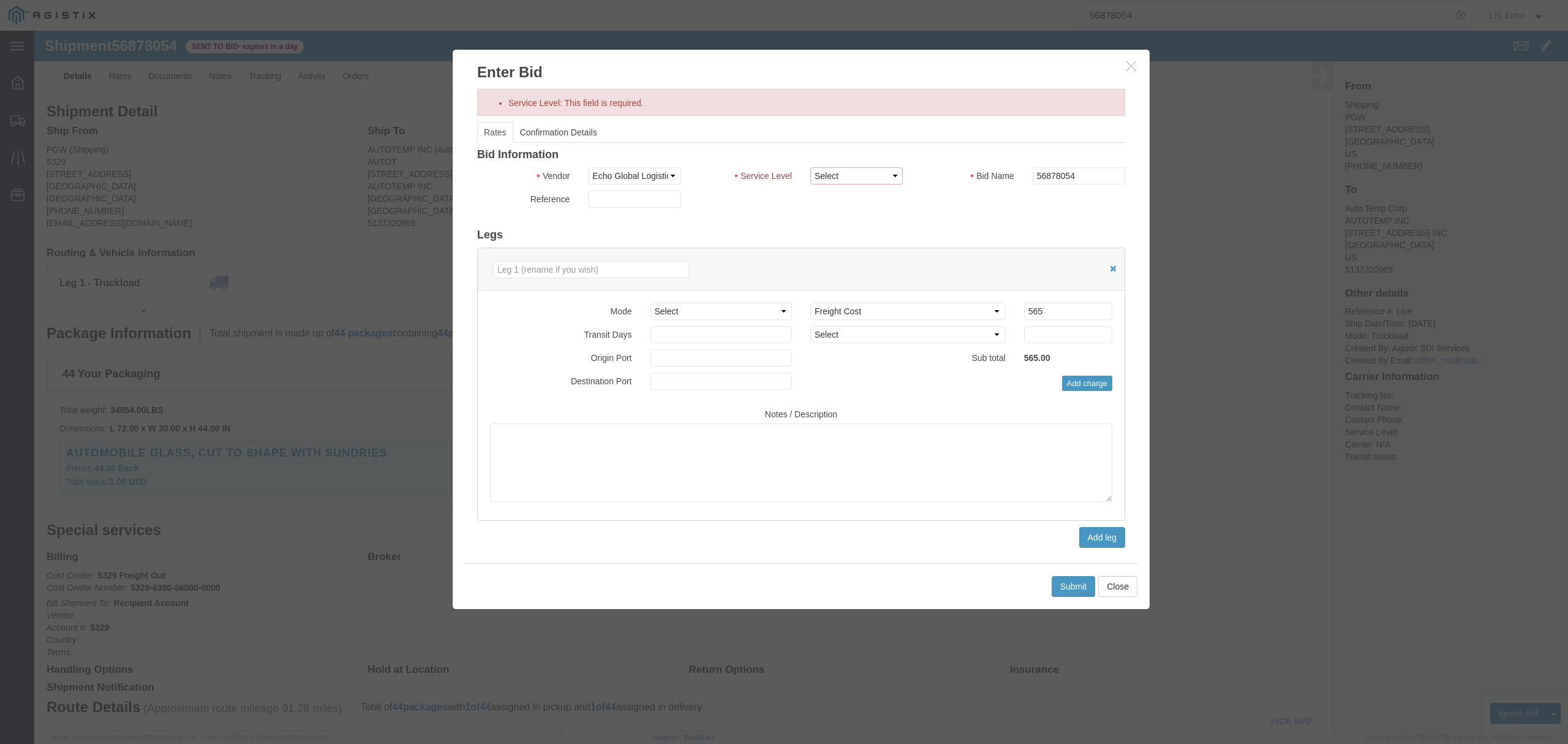
drag, startPoint x: 794, startPoint y: 144, endPoint x: 786, endPoint y: 153, distance: 12.0
click select "Select Guaranteed Next Day LTL Standard 3-5 Day Rail TL Standard 3 - 5 Day"
select select "13989"
click select "Select Guaranteed Next Day LTL Standard 3-5 Day Rail TL Standard 3 - 5 Day"
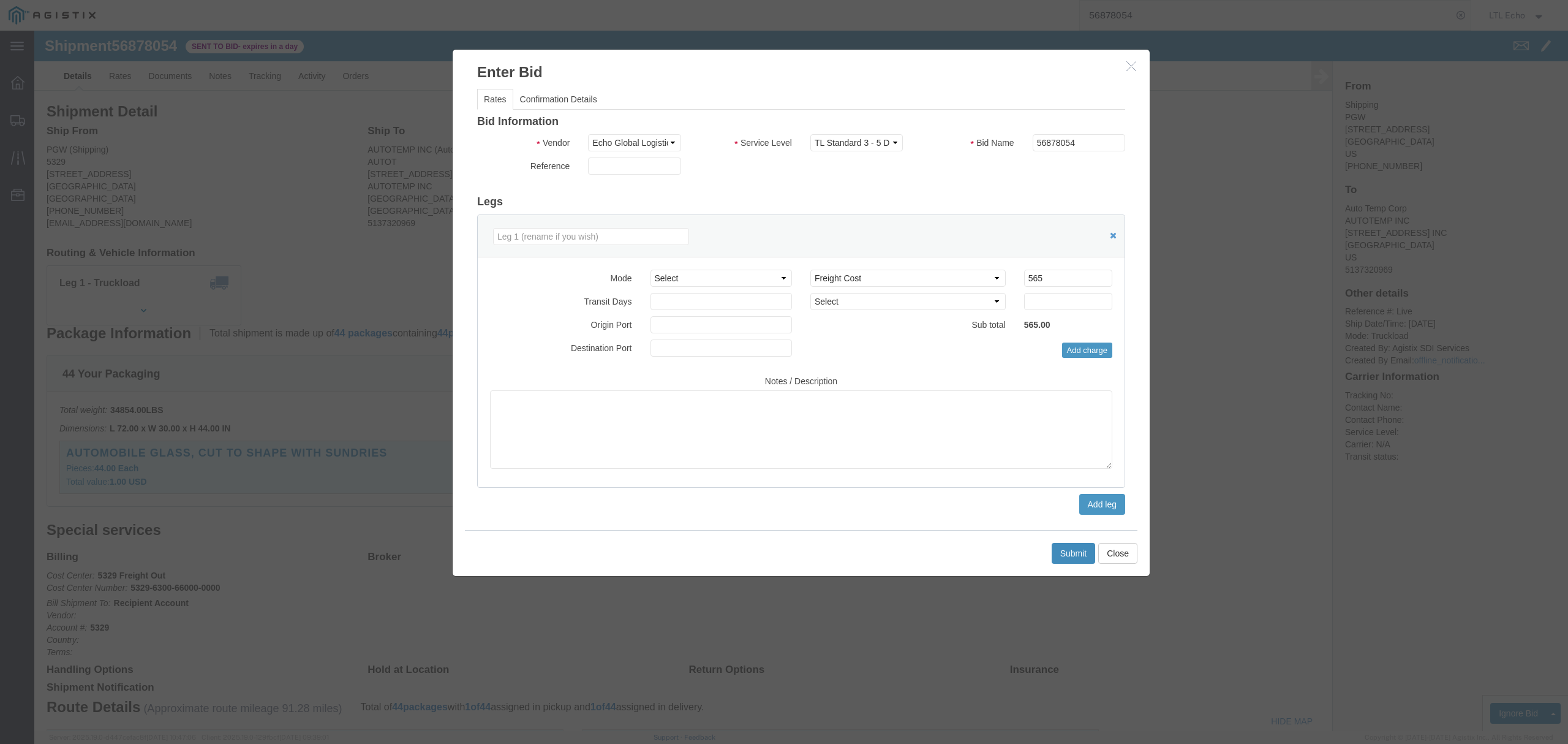
click button "Submit"
